Goal: Transaction & Acquisition: Obtain resource

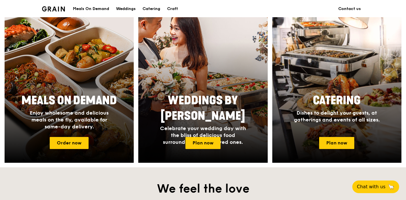
scroll to position [218, 0]
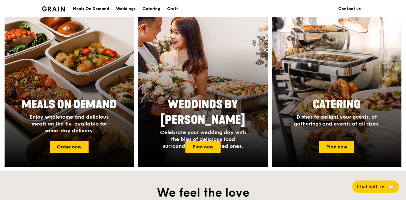
click at [90, 9] on div "Meals On Demand" at bounding box center [91, 8] width 36 height 17
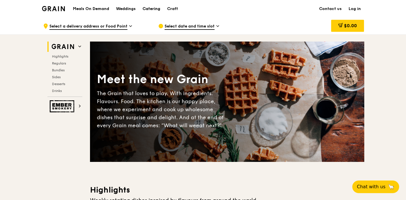
click at [154, 9] on div "Catering" at bounding box center [152, 8] width 18 height 17
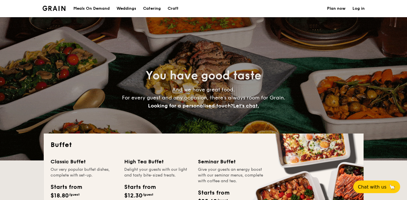
select select
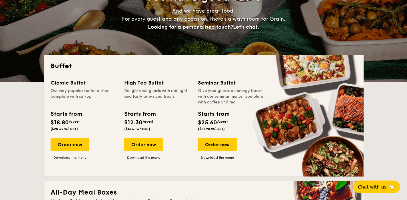
scroll to position [130, 0]
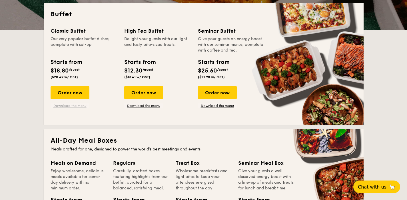
click at [76, 105] on link "Download the menu" at bounding box center [70, 105] width 39 height 5
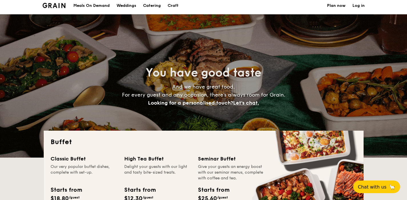
scroll to position [0, 0]
